Goal: Obtain resource: Obtain resource

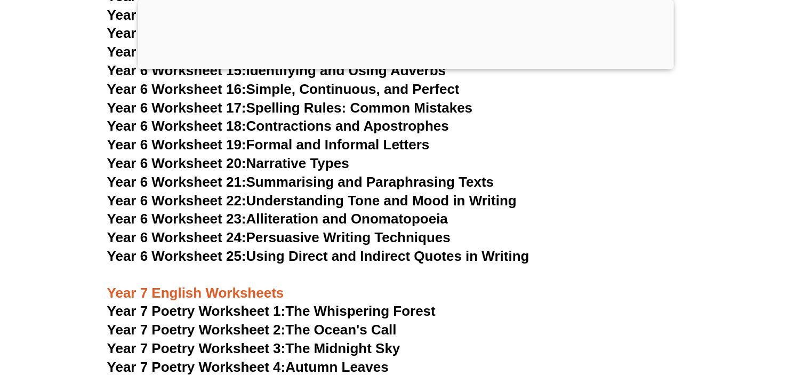
scroll to position [6518, 0]
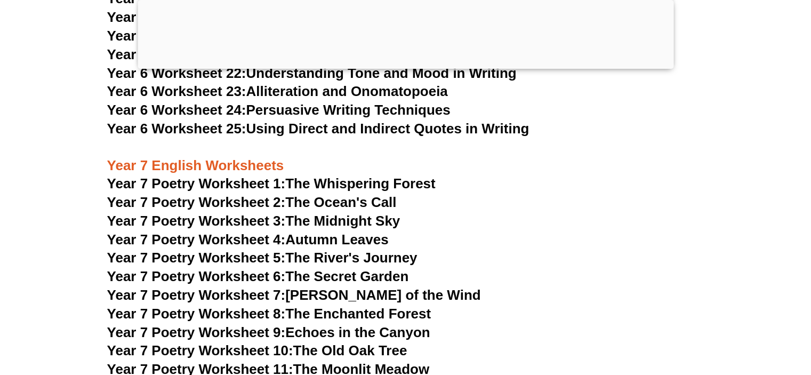
click at [233, 175] on span "Year 7 Poetry Worksheet 1:" at bounding box center [196, 183] width 179 height 16
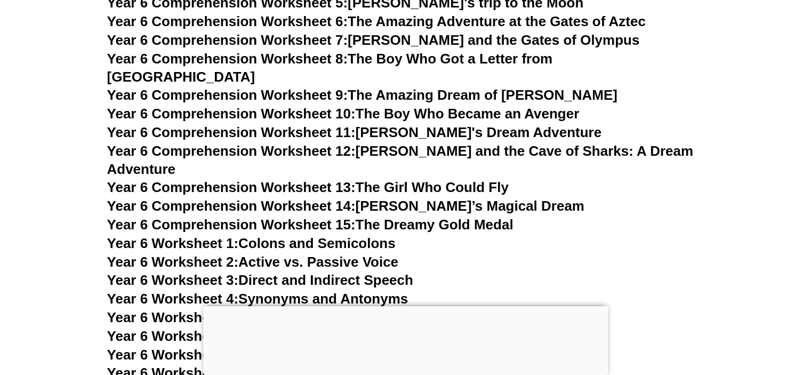
scroll to position [5962, 0]
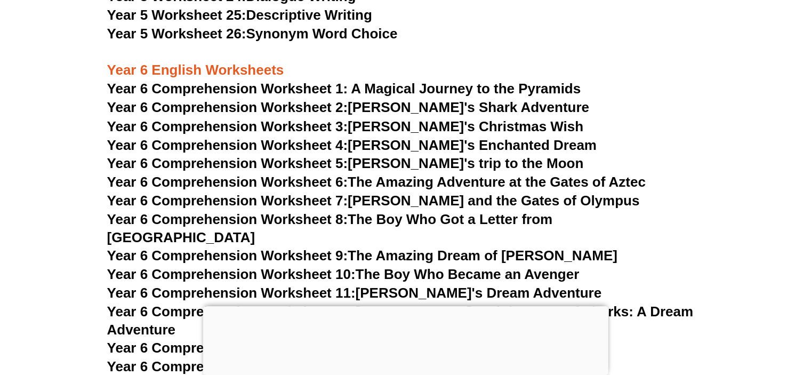
click at [302, 85] on span "Year 6 Comprehension Worksheet 1: A Magical Journey to the Pyramids" at bounding box center [344, 89] width 474 height 16
